Goal: Communication & Community: Answer question/provide support

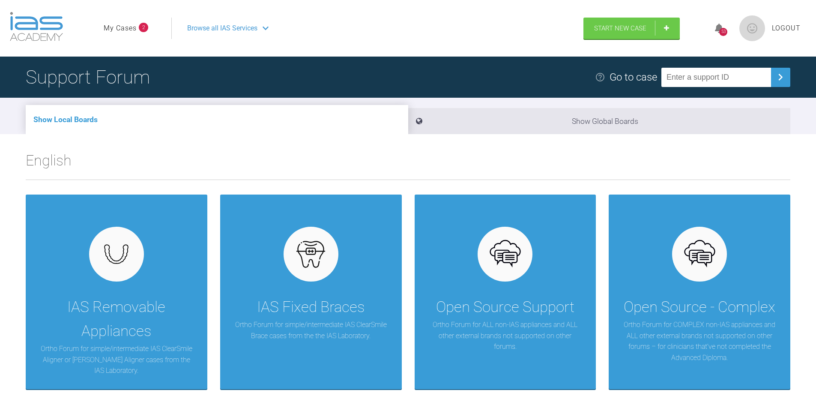
click at [112, 29] on link "My Cases" at bounding box center [120, 28] width 33 height 11
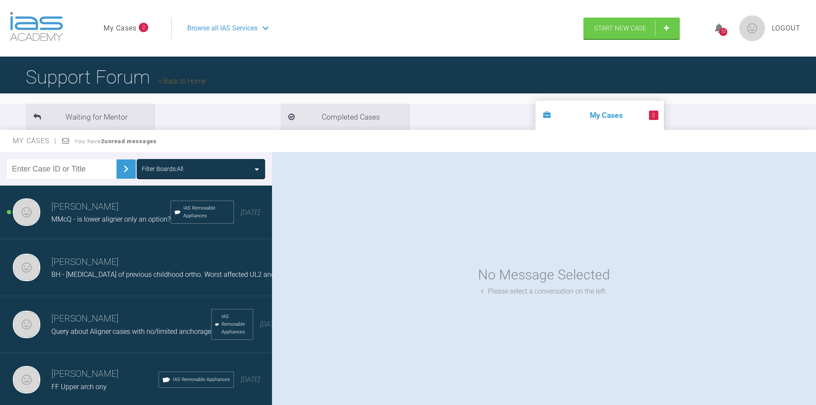
click at [116, 206] on h3 "Gavin Maguire" at bounding box center [110, 207] width 119 height 15
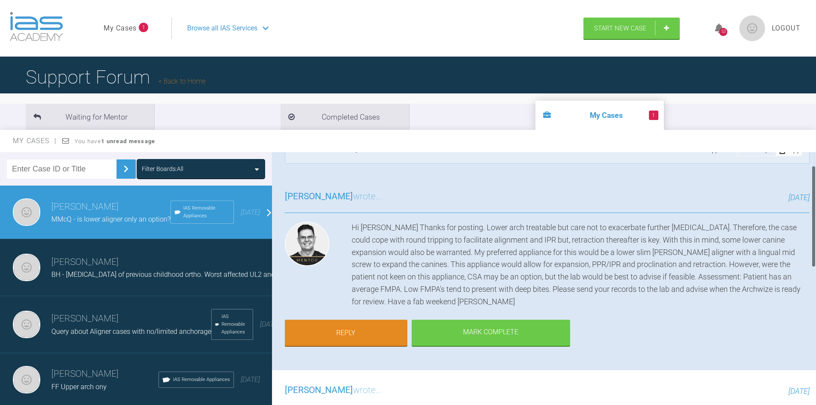
scroll to position [43, 0]
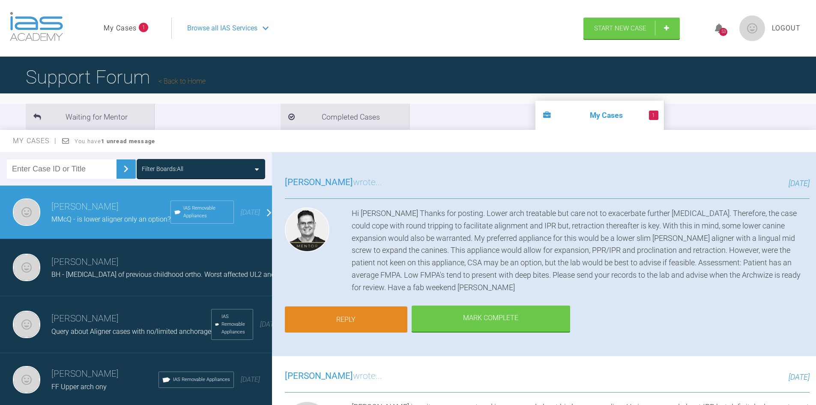
click at [382, 317] on link "Reply" at bounding box center [346, 319] width 122 height 27
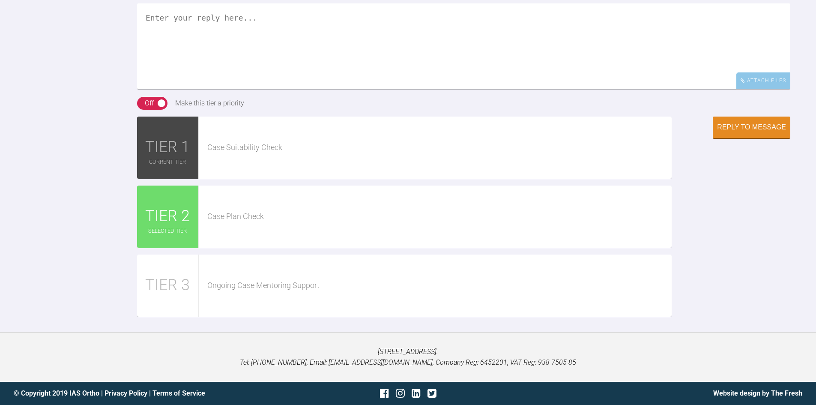
scroll to position [864, 0]
click at [243, 67] on textarea at bounding box center [463, 46] width 653 height 86
click at [462, 56] on textarea "Thabnks Geoff, the pt is quite nervous and I don't think would cope with anInma…" at bounding box center [463, 46] width 653 height 86
click at [161, 57] on textarea "Thabnks Geoff, the pt is quite nervous and I don't think would cope with an Inm…" at bounding box center [463, 46] width 653 height 86
type textarea "Thanks Geoff, the pt is quite nervous and I don't think would cope with an Inma…"
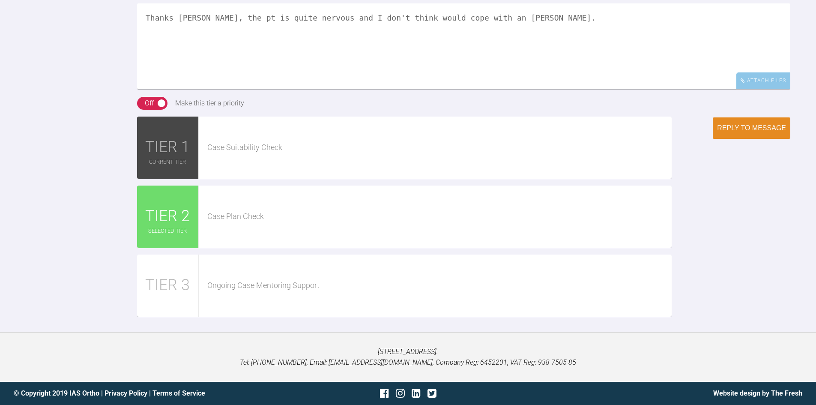
click at [765, 132] on div "Reply to Message" at bounding box center [751, 128] width 69 height 8
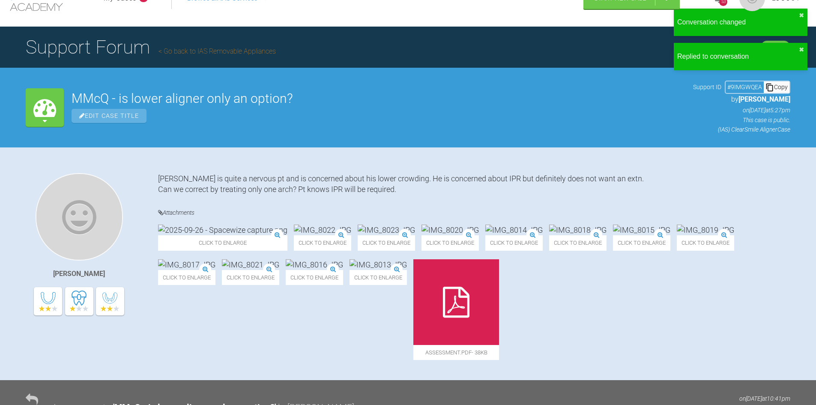
scroll to position [0, 0]
